Goal: Transaction & Acquisition: Purchase product/service

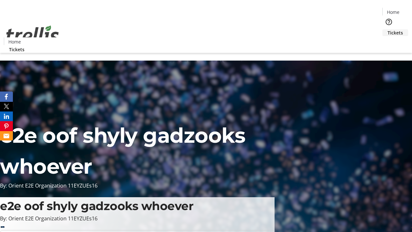
click at [387, 29] on span "Tickets" at bounding box center [394, 32] width 15 height 7
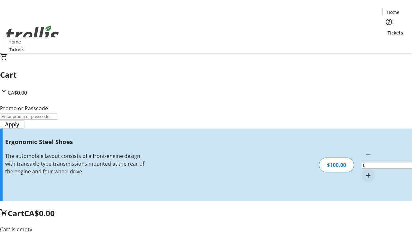
click at [364, 171] on mat-icon "Increment by one" at bounding box center [368, 175] width 8 height 8
type input "1"
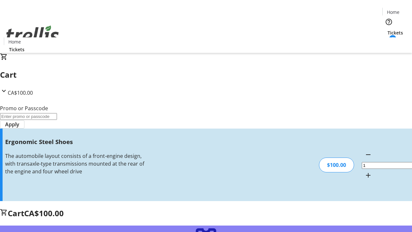
type input "FREE"
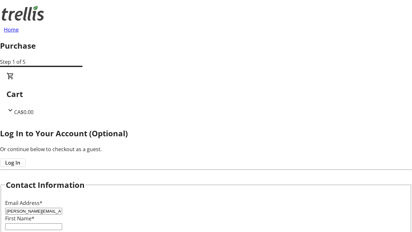
type input "[PERSON_NAME][EMAIL_ADDRESS][DOMAIN_NAME]"
type input "[PERSON_NAME]"
